Goal: Task Accomplishment & Management: Use online tool/utility

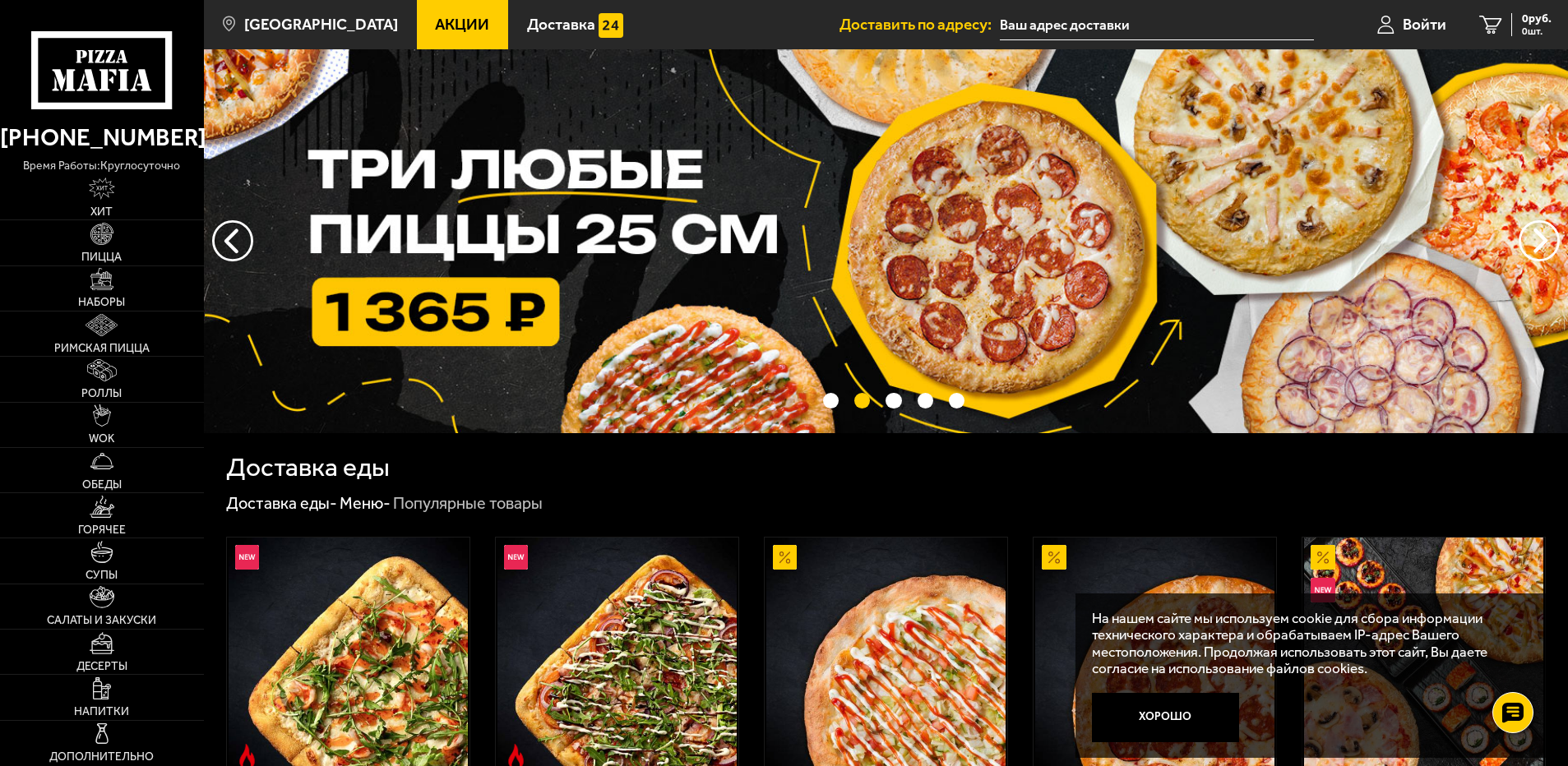
click at [1059, 13] on input "text" at bounding box center [1156, 25] width 313 height 30
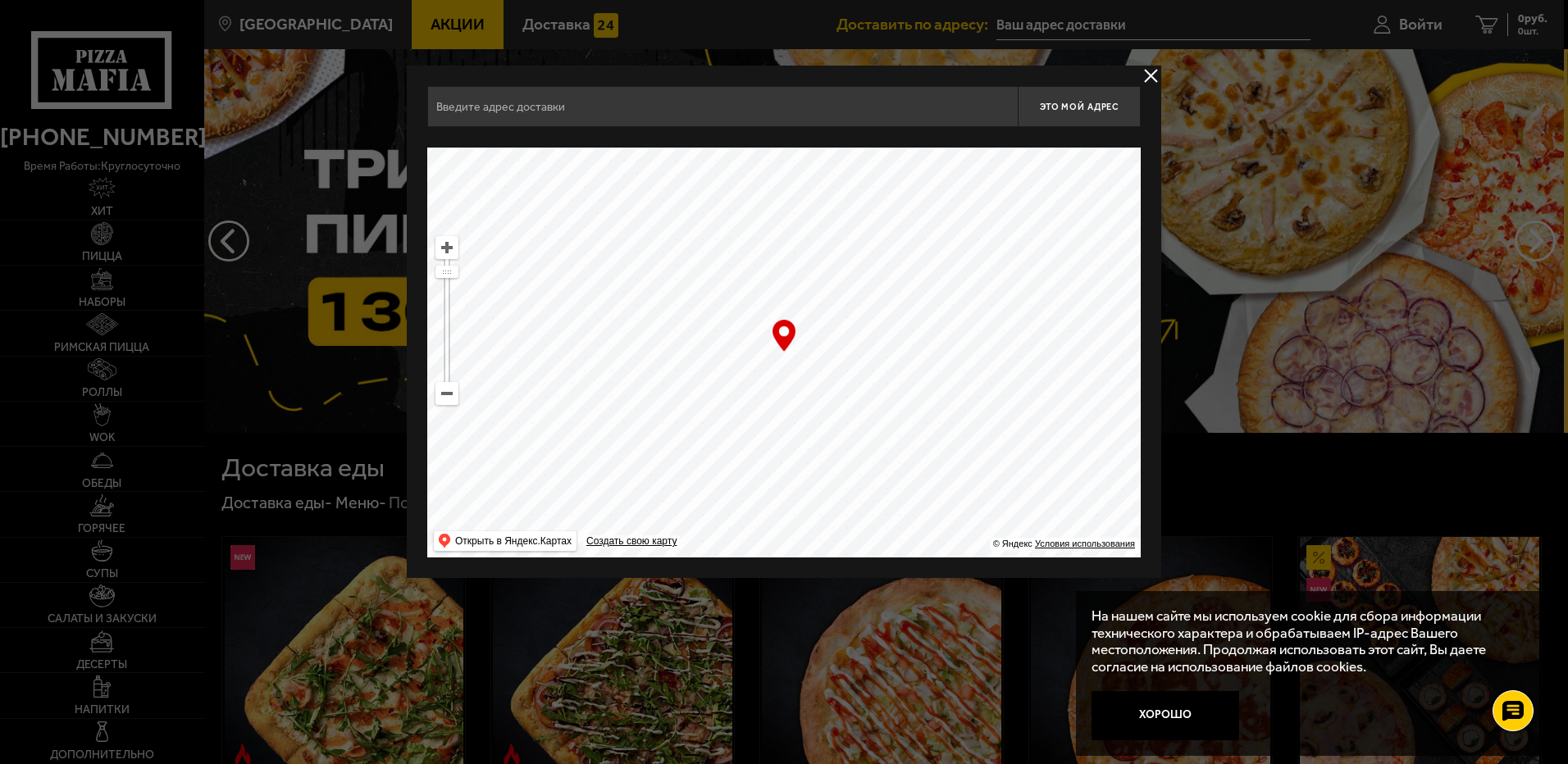
click at [629, 104] on input "text" at bounding box center [722, 107] width 590 height 41
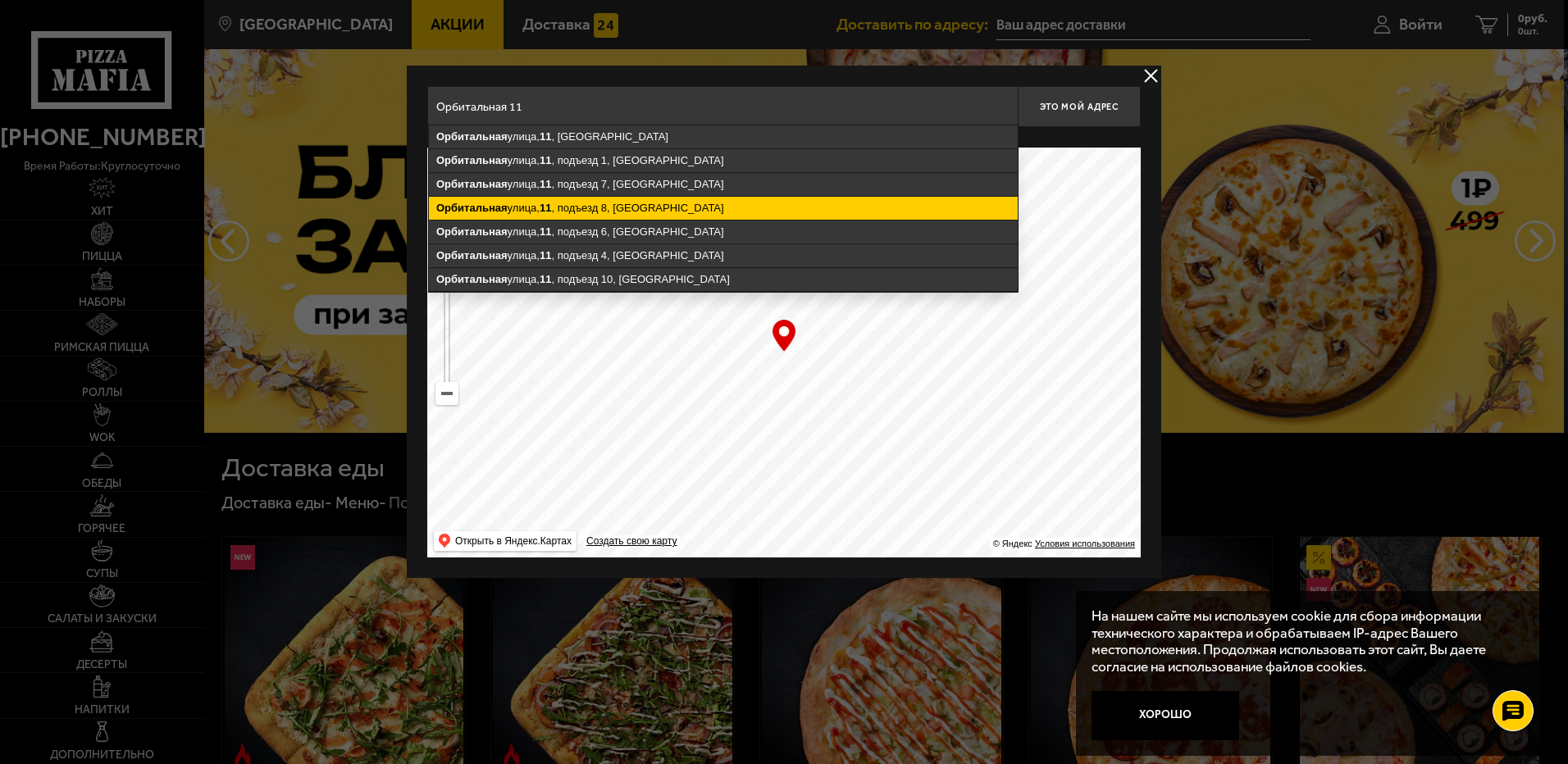
click at [621, 213] on ymaps "[STREET_ADDRESS]" at bounding box center [723, 208] width 588 height 23
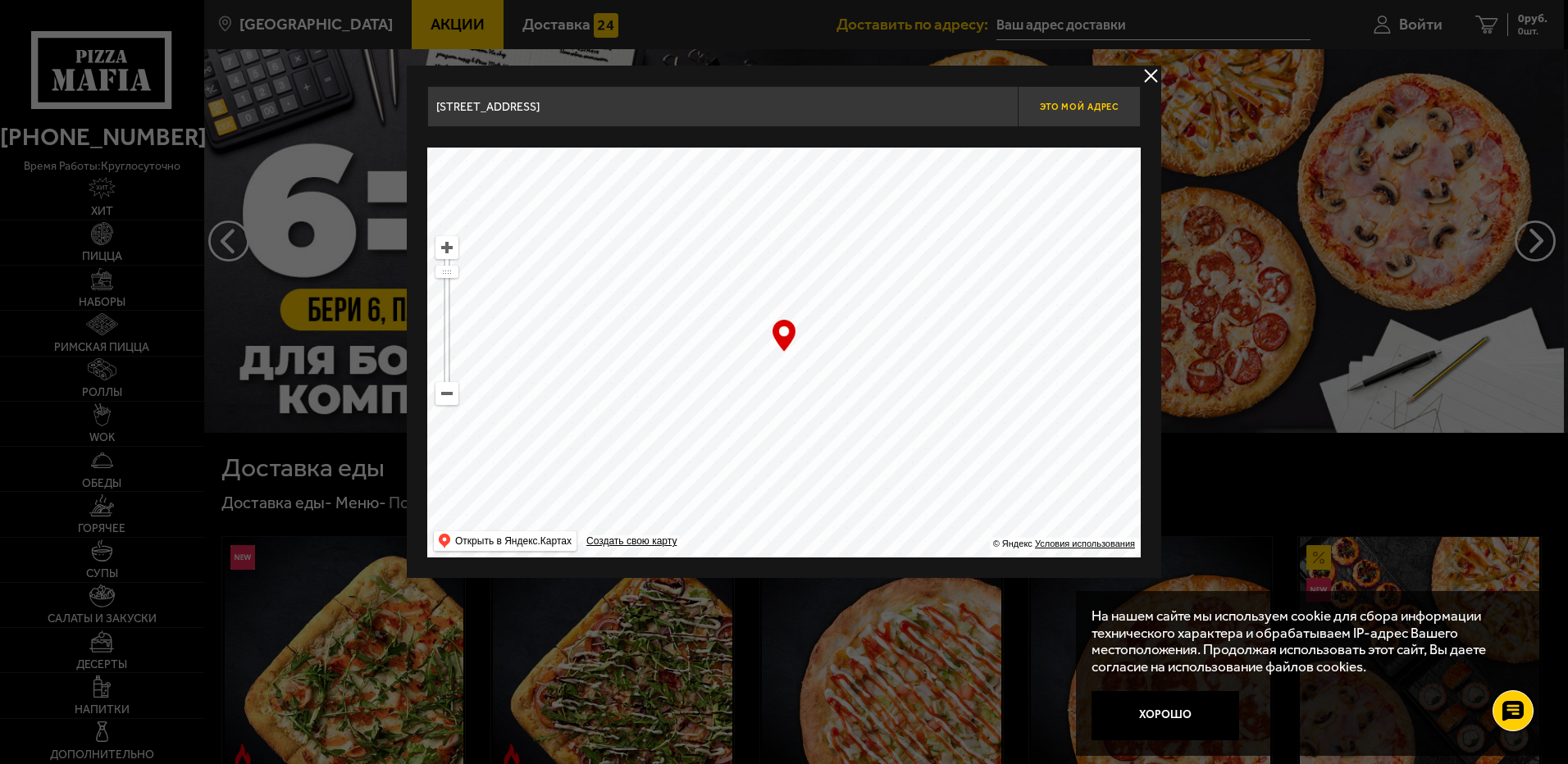
click at [1067, 101] on span "Это мой адрес" at bounding box center [1078, 107] width 78 height 11
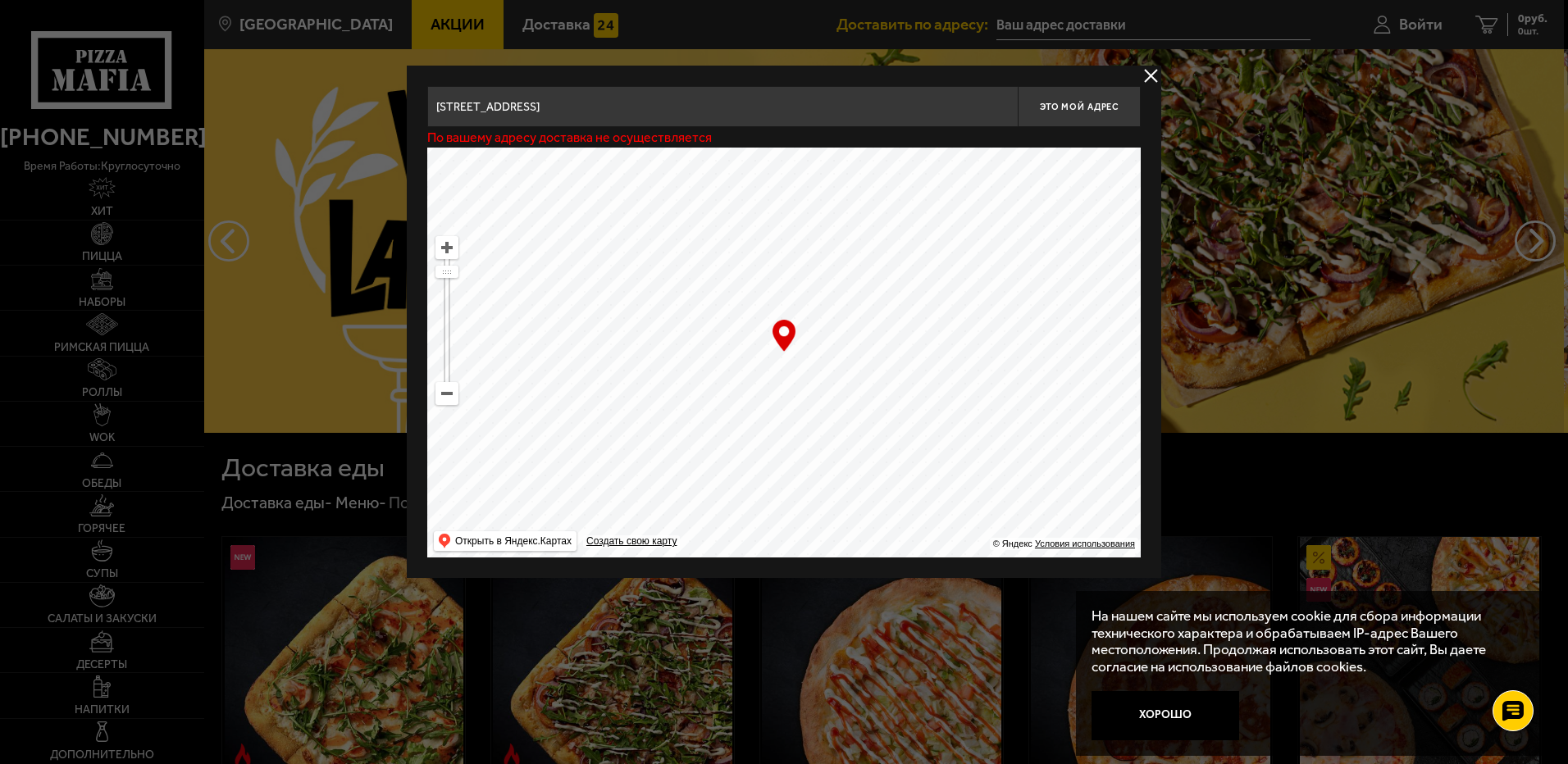
click at [458, 398] on ymaps at bounding box center [447, 393] width 23 height 23
click at [454, 398] on ymaps at bounding box center [447, 393] width 21 height 21
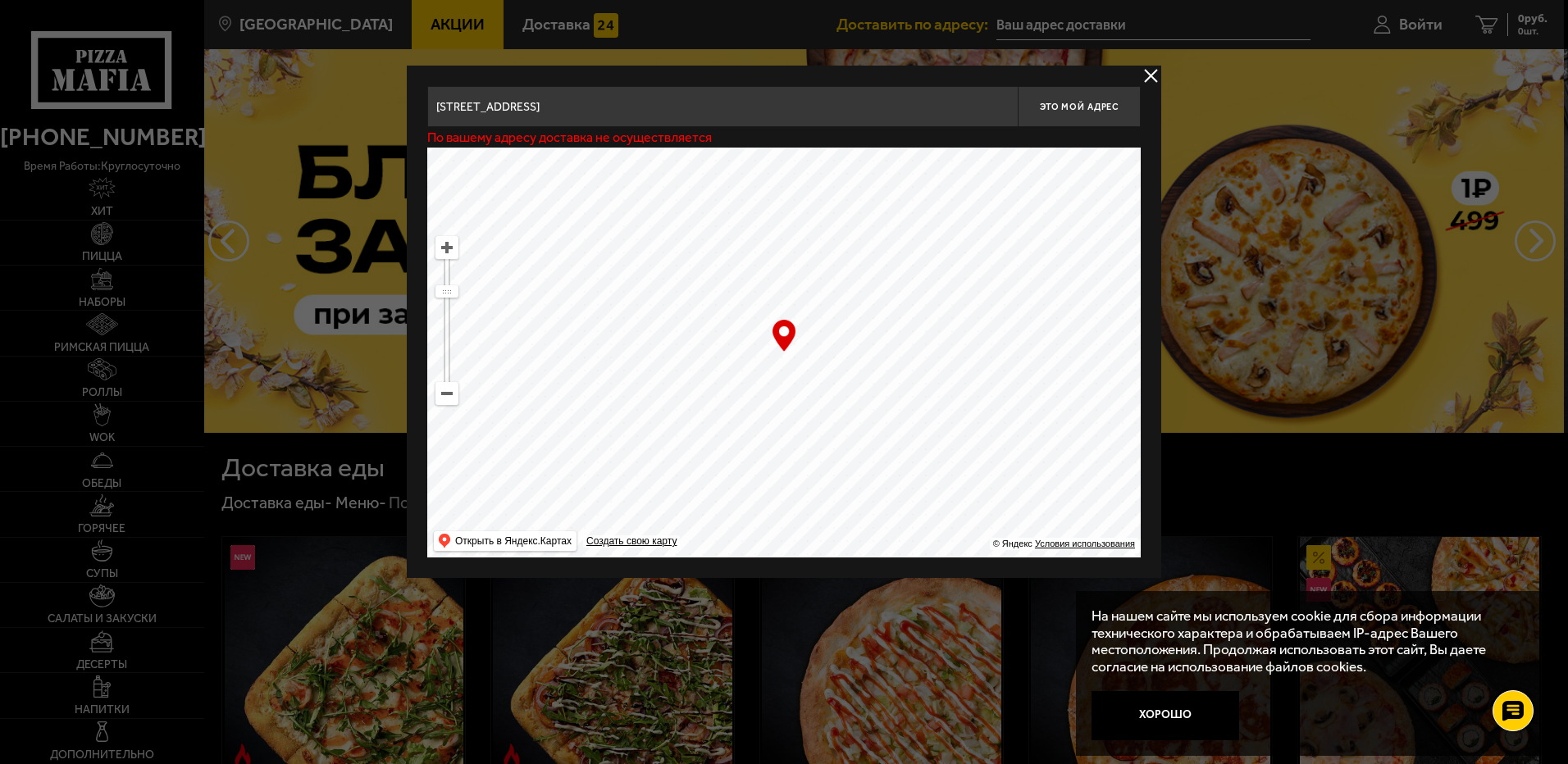
click at [439, 395] on ymaps at bounding box center [447, 393] width 21 height 21
click at [447, 402] on ymaps at bounding box center [447, 393] width 21 height 21
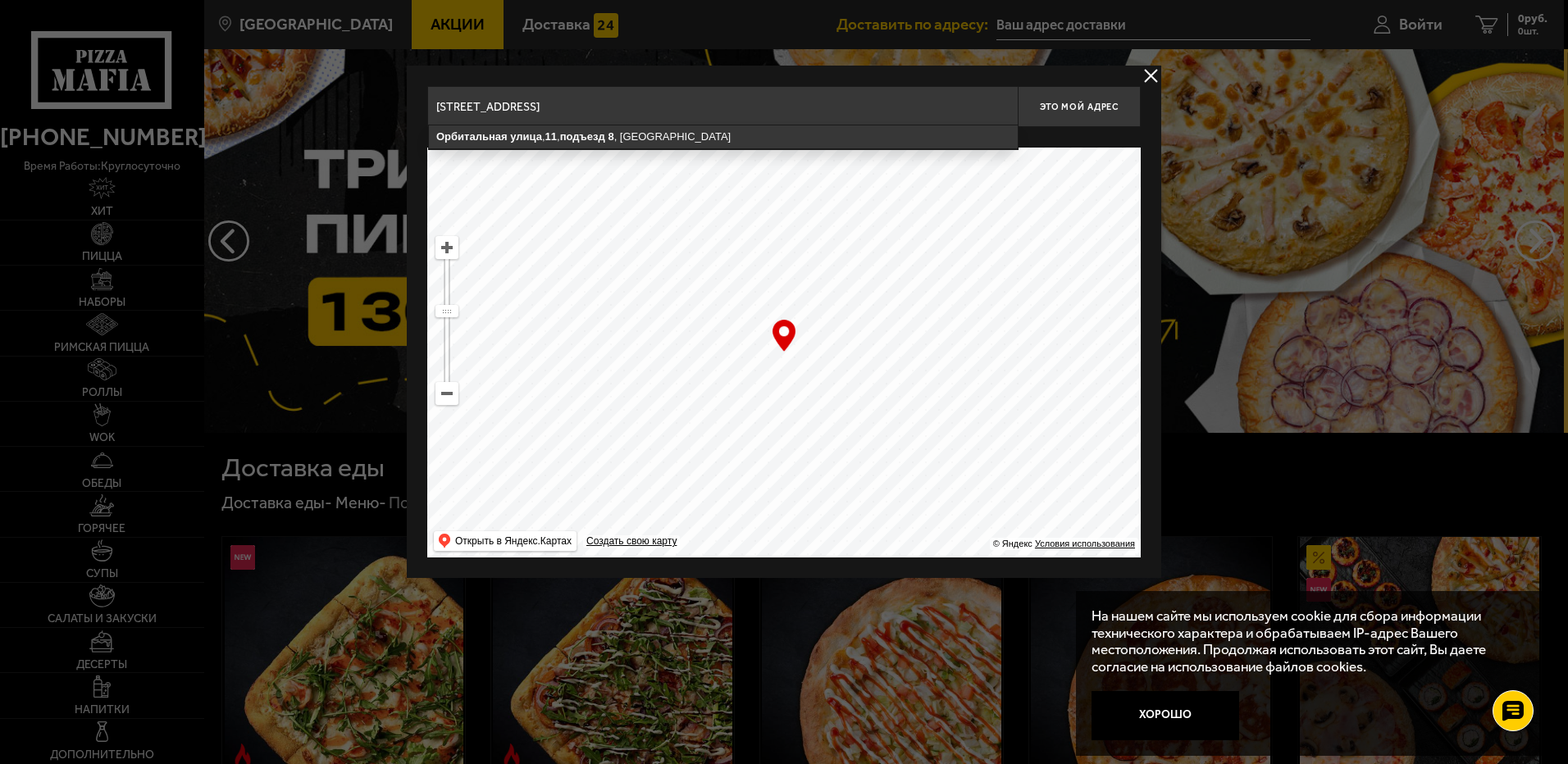
drag, startPoint x: 727, startPoint y: 114, endPoint x: 533, endPoint y: 95, distance: 194.9
click at [533, 95] on input "[STREET_ADDRESS]" at bounding box center [722, 107] width 590 height 41
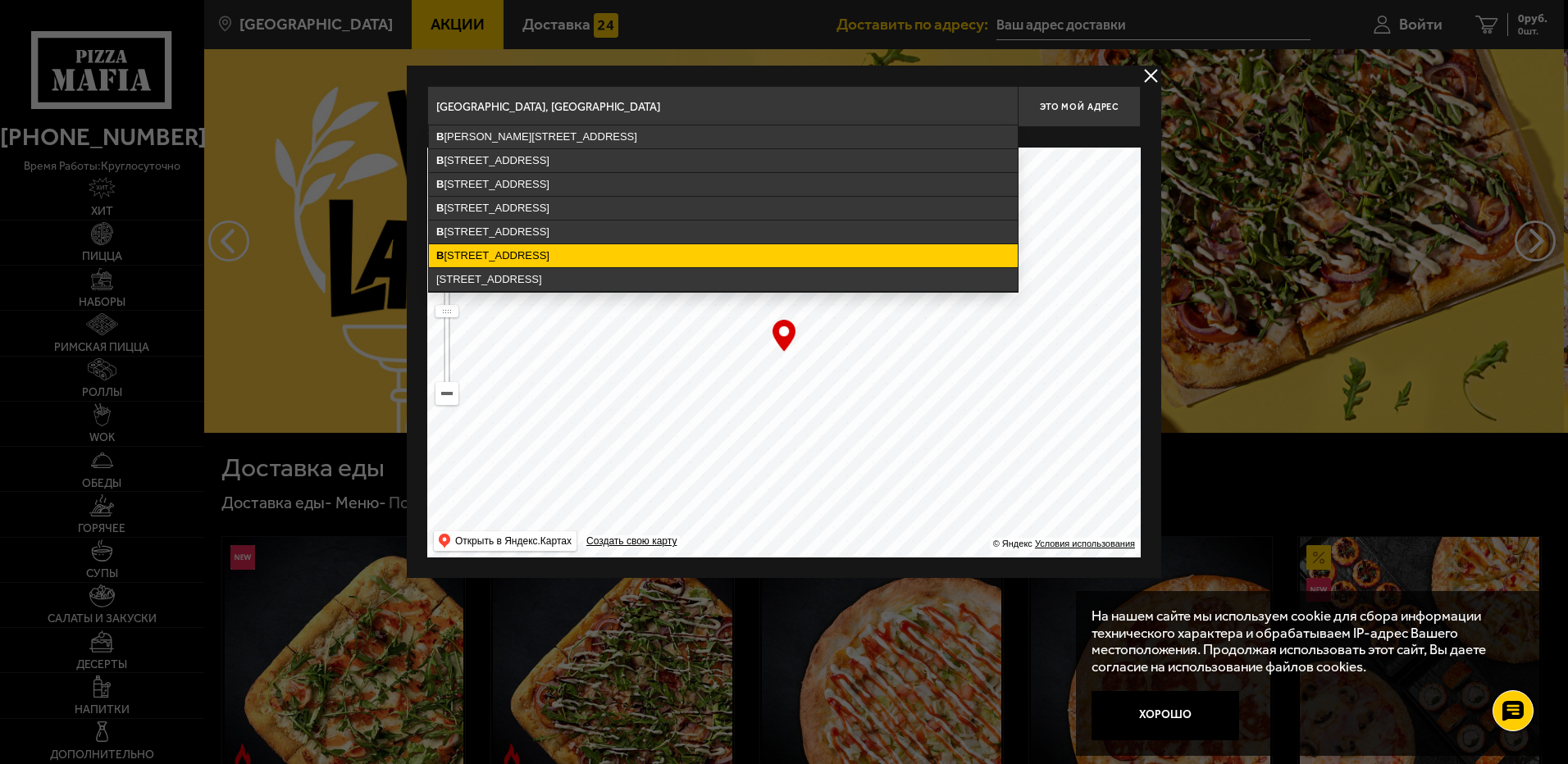
click at [470, 258] on ymaps "В [STREET_ADDRESS]" at bounding box center [723, 255] width 588 height 23
type input "[STREET_ADDRESS][PERSON_NAME]"
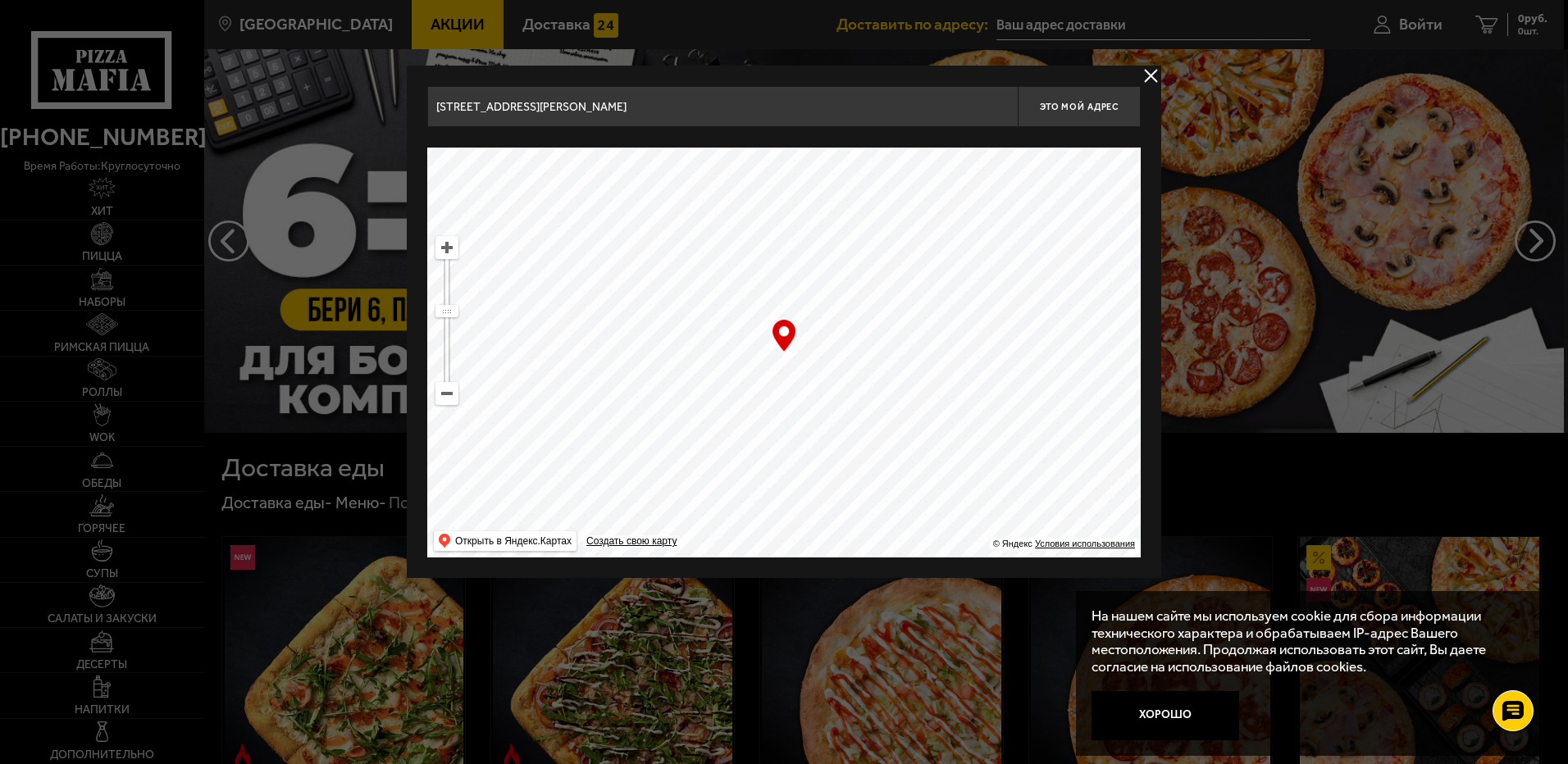
click at [1153, 75] on button "delivery type" at bounding box center [1151, 75] width 20 height 20
